Goal: Task Accomplishment & Management: Manage account settings

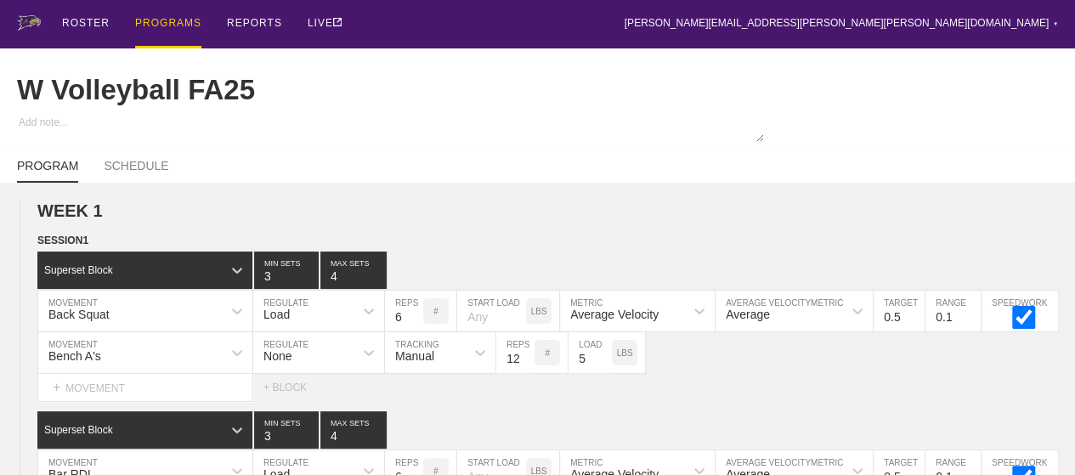
click at [158, 18] on div "PROGRAMS" at bounding box center [168, 24] width 66 height 48
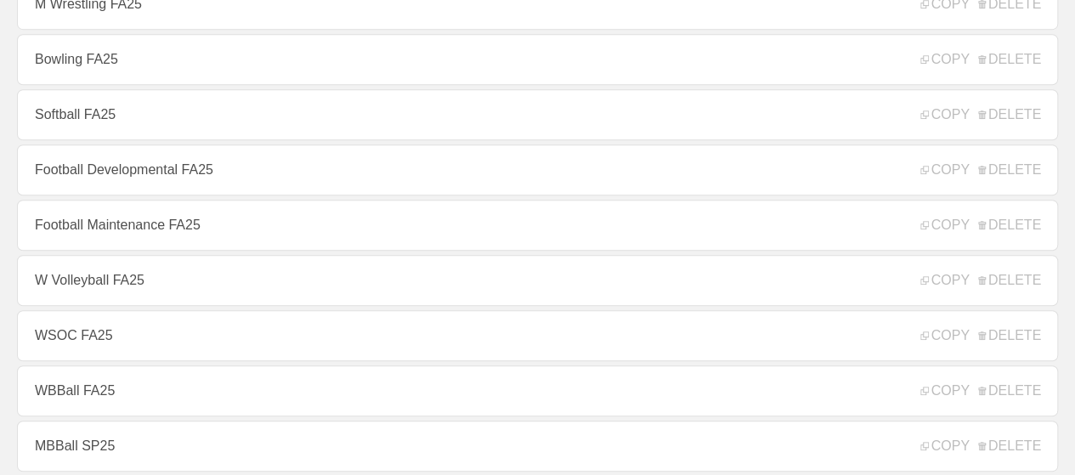
scroll to position [595, 0]
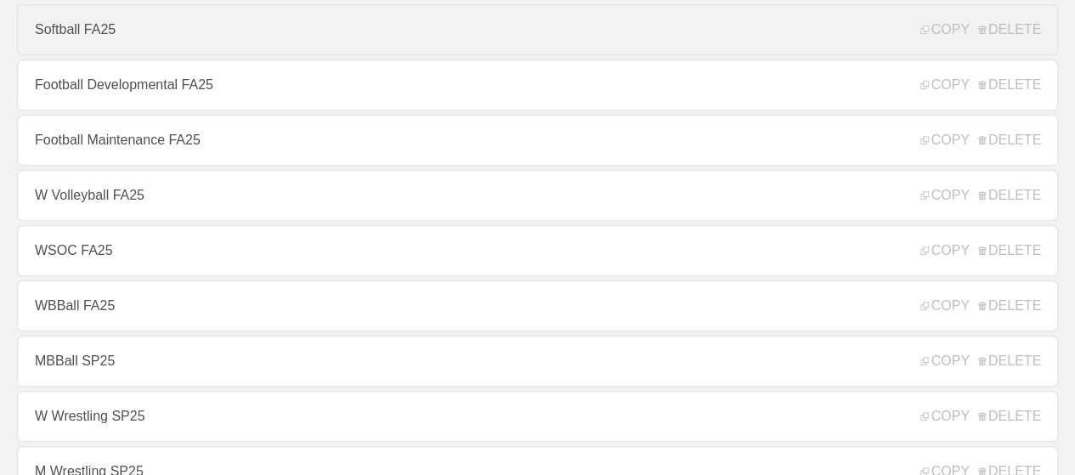
click at [85, 37] on link "Softball FA25" at bounding box center [537, 29] width 1041 height 51
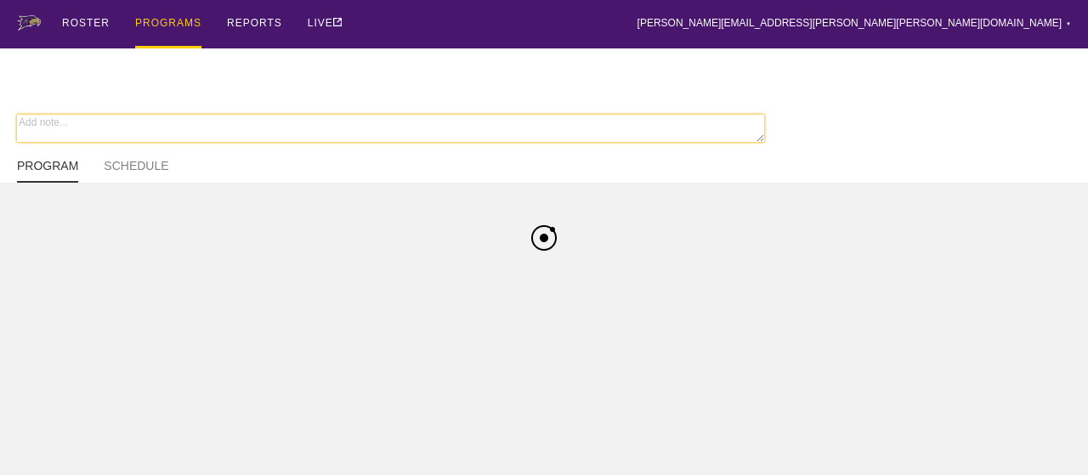
type textarea "x"
type input "Softball FA25"
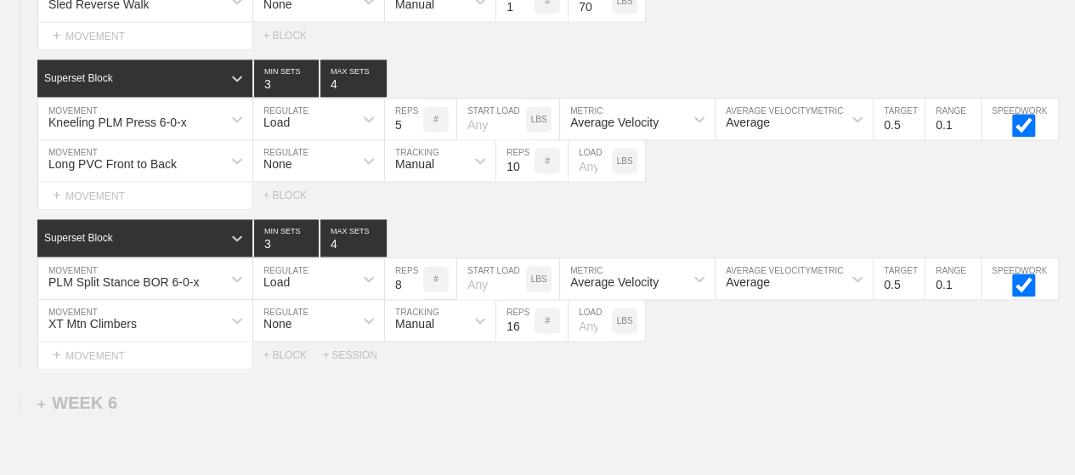
scroll to position [7625, 0]
